Goal: Ask a question

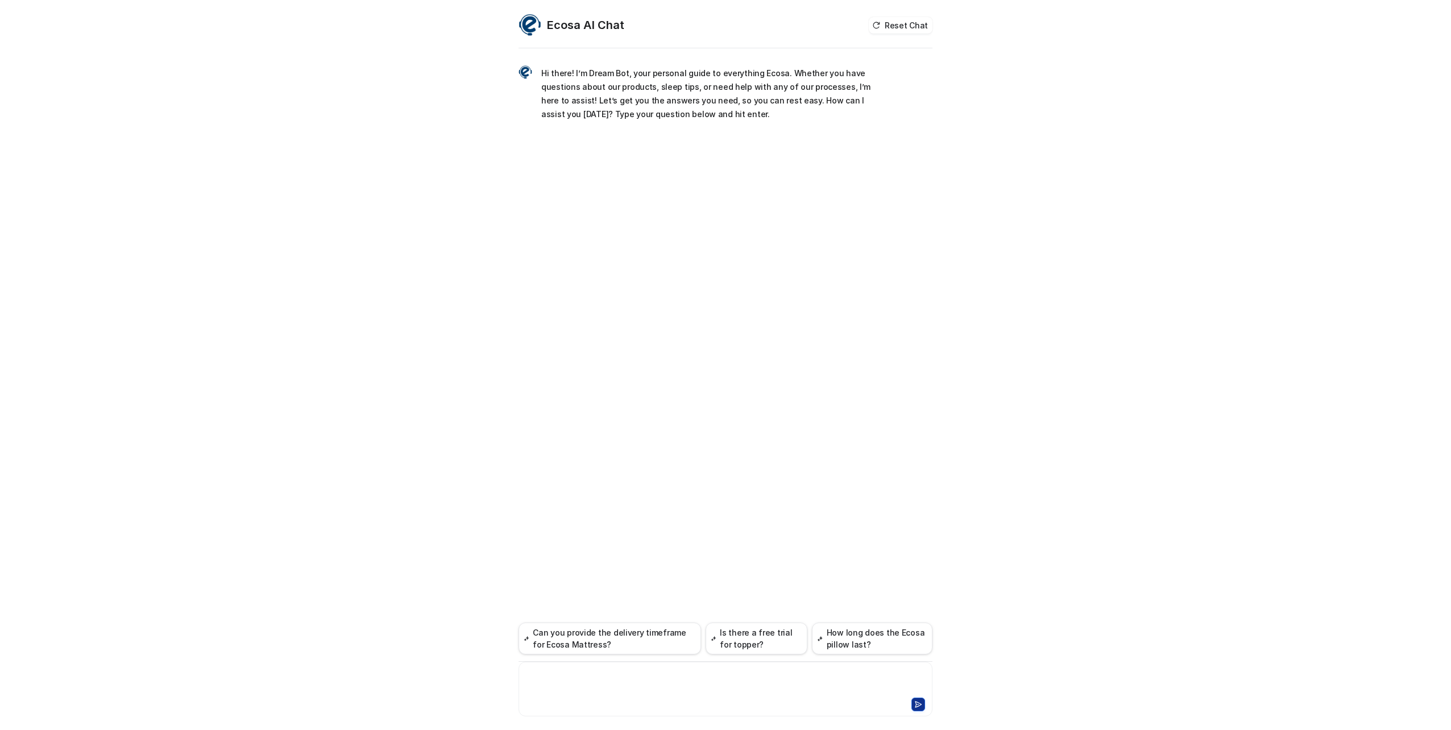
click at [585, 676] on div at bounding box center [725, 682] width 409 height 26
click at [917, 701] on icon at bounding box center [918, 705] width 8 height 8
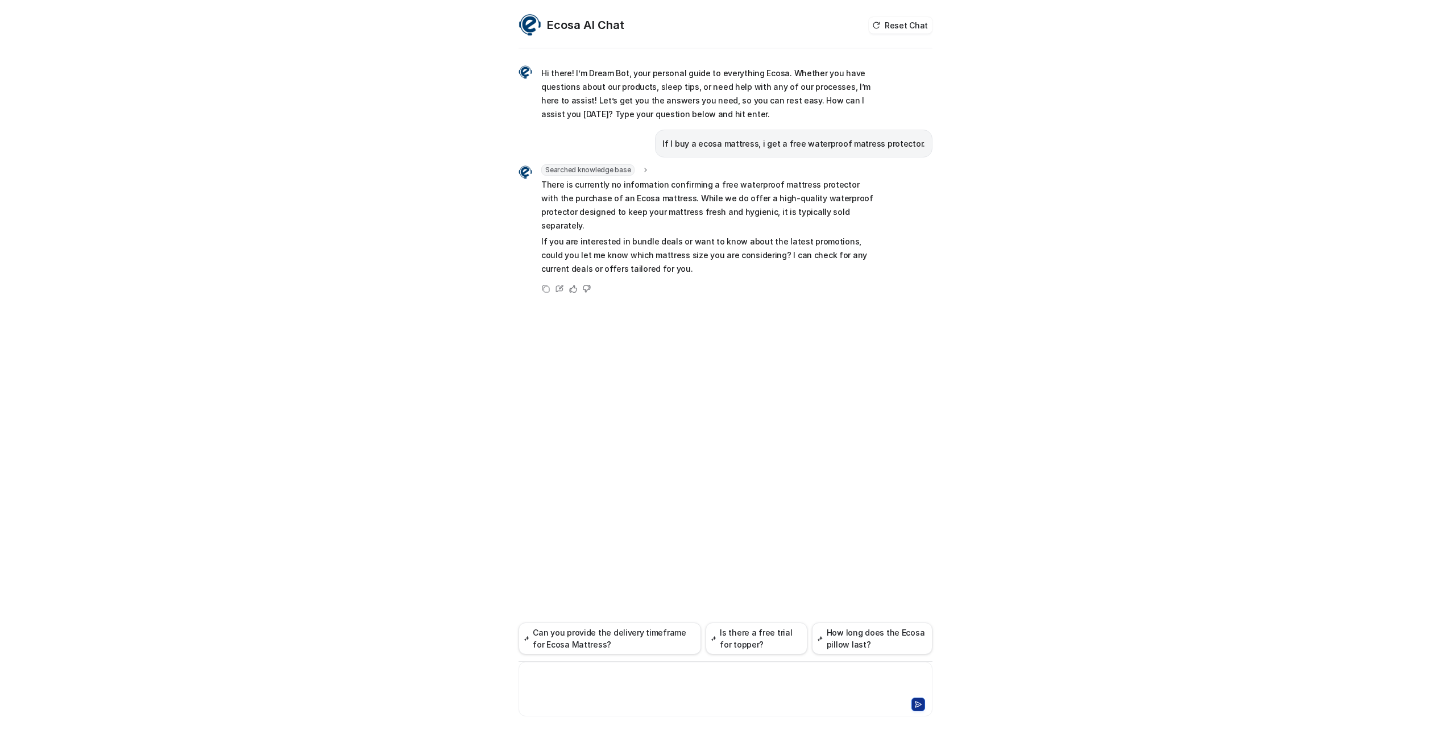
click at [604, 676] on div at bounding box center [725, 682] width 409 height 26
click at [921, 705] on icon at bounding box center [919, 705] width 6 height 6
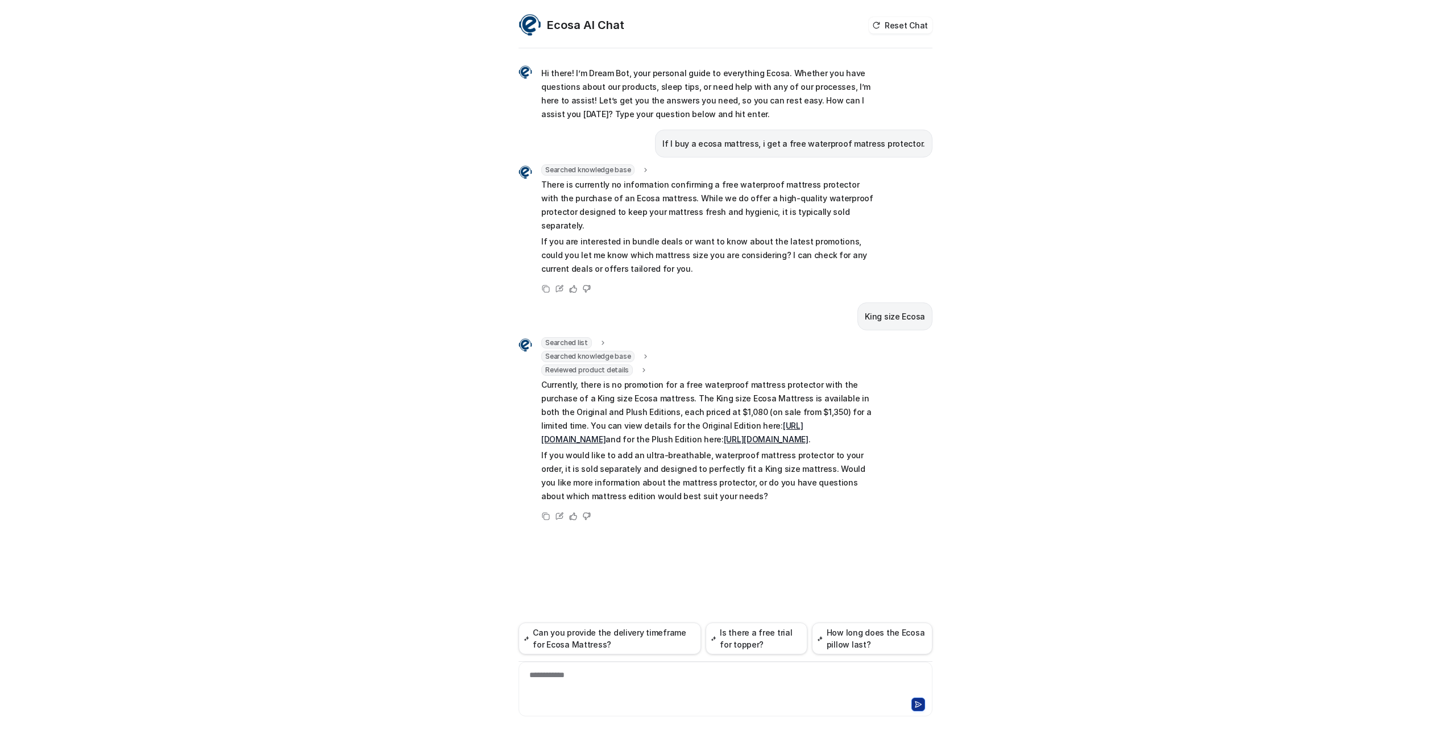
click at [613, 673] on div "**********" at bounding box center [725, 682] width 409 height 26
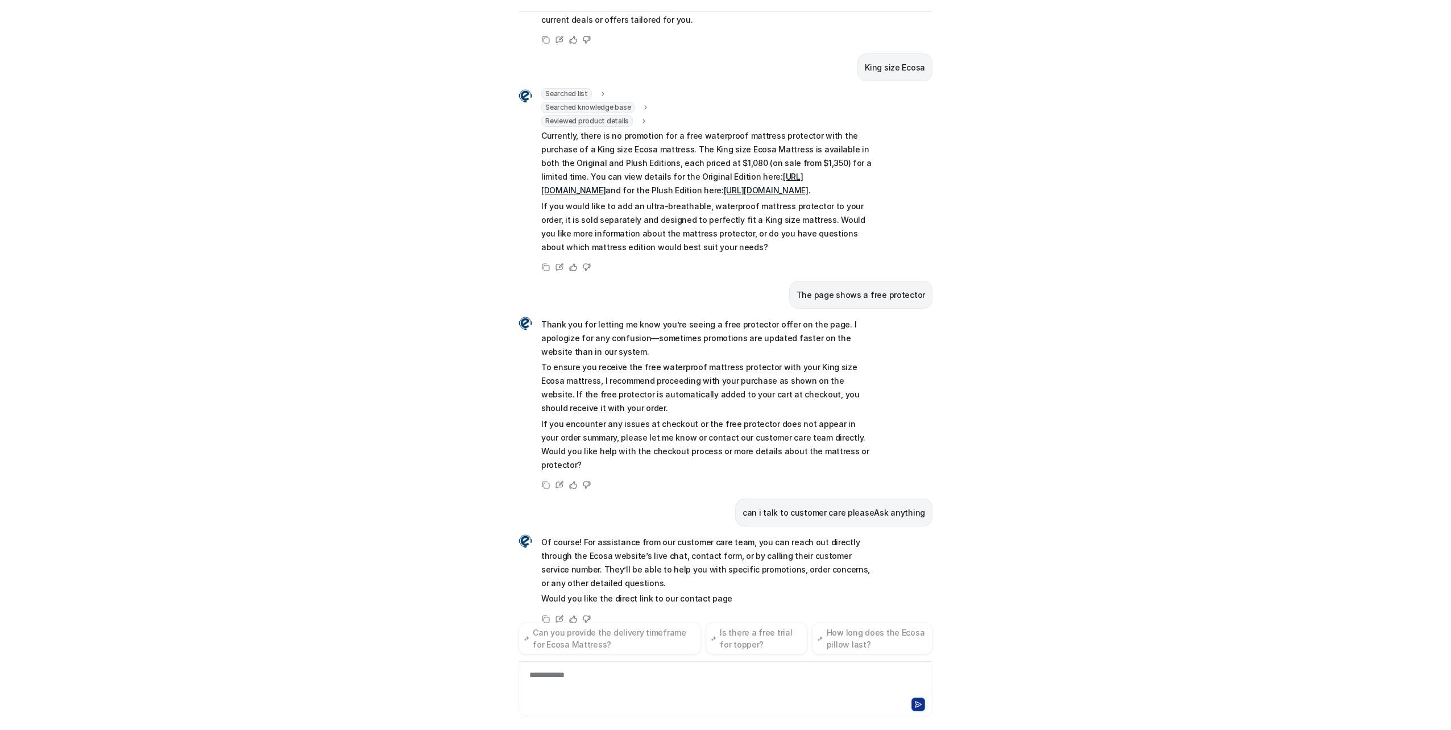
scroll to position [226, 0]
